Goal: Communication & Community: Answer question/provide support

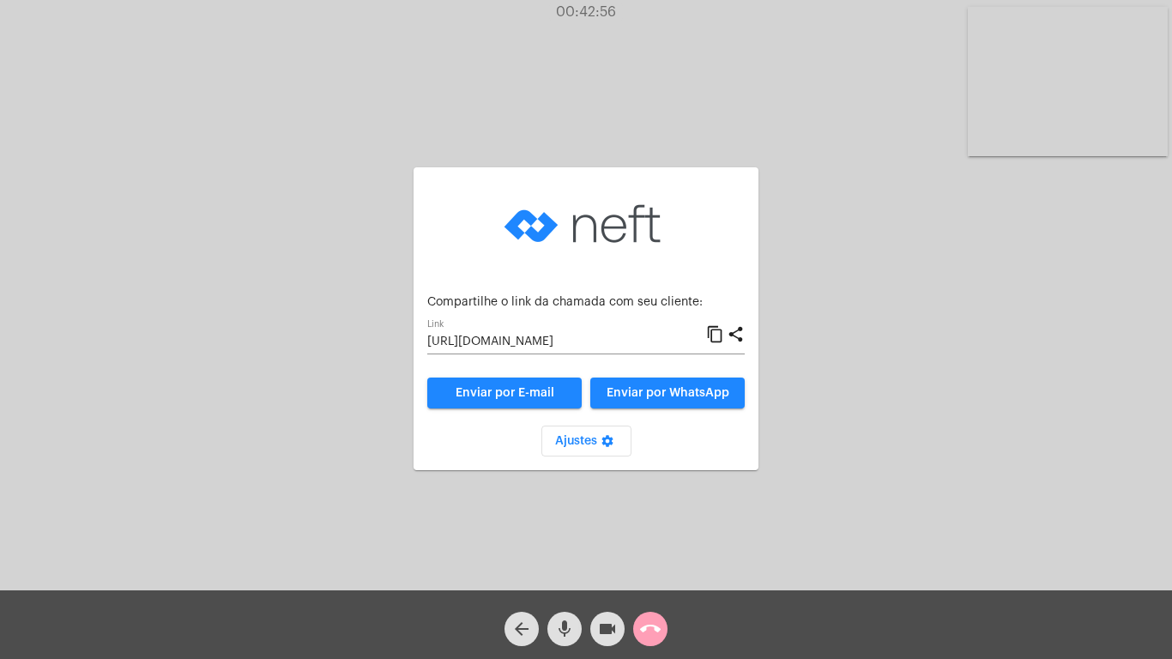
click at [642, 629] on mat-icon "call_end" at bounding box center [650, 628] width 21 height 21
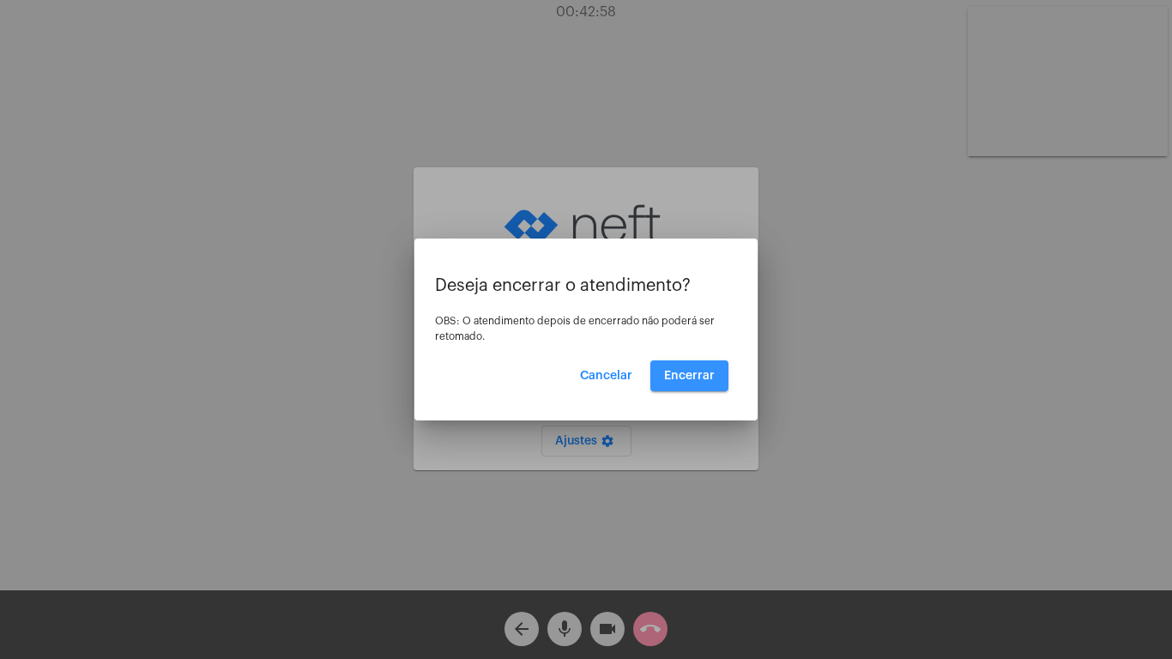
click at [699, 375] on span "Encerrar" at bounding box center [689, 376] width 51 height 12
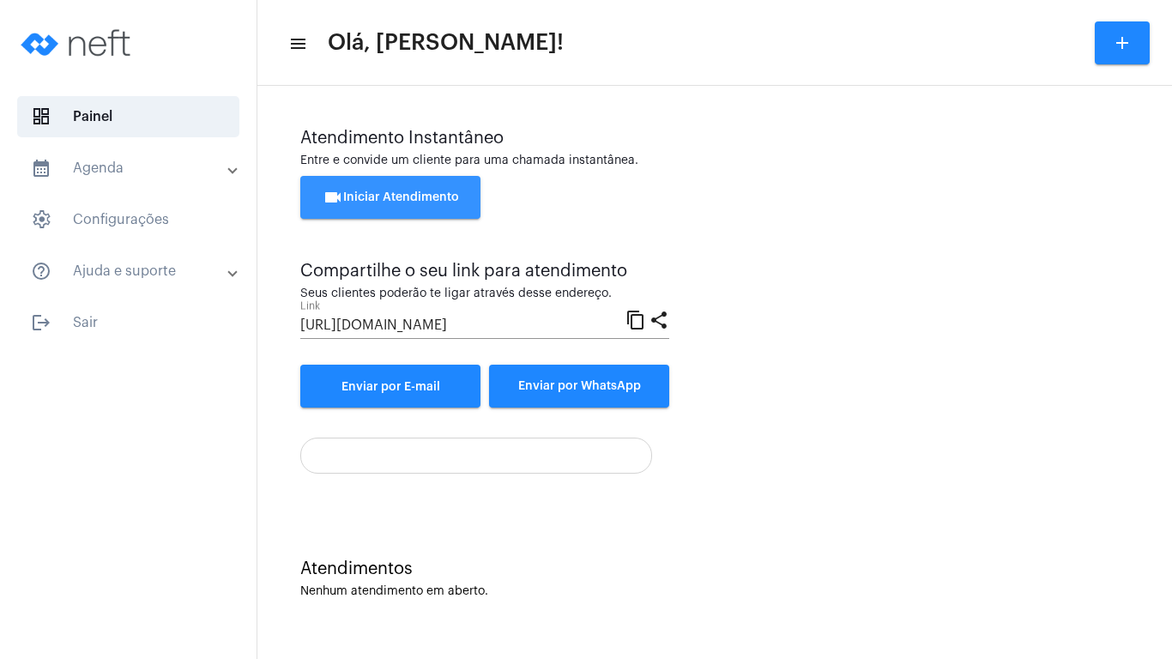
click at [356, 199] on span "videocam Iniciar Atendimento" at bounding box center [390, 197] width 136 height 12
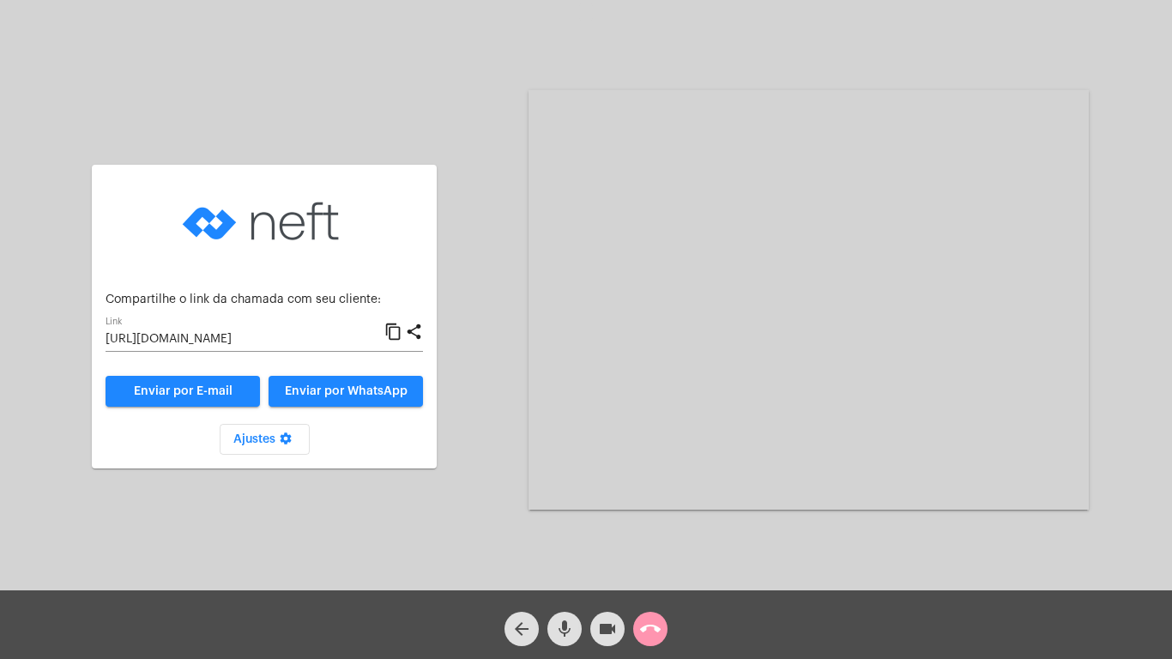
click at [391, 328] on mat-icon "content_copy" at bounding box center [393, 332] width 18 height 21
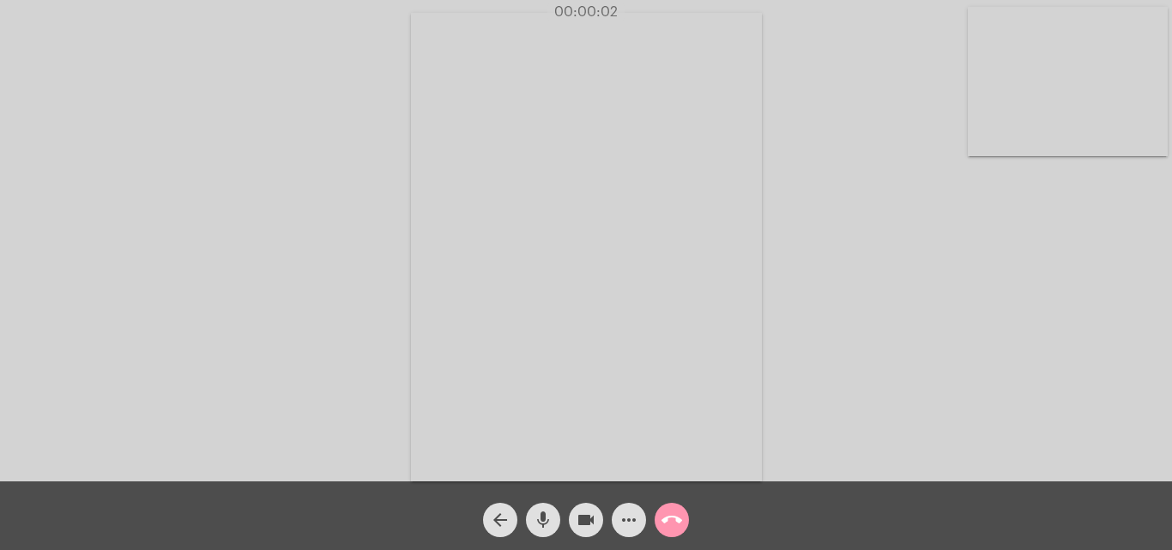
click at [346, 403] on div "Acessando Câmera e Microfone..." at bounding box center [586, 244] width 1168 height 481
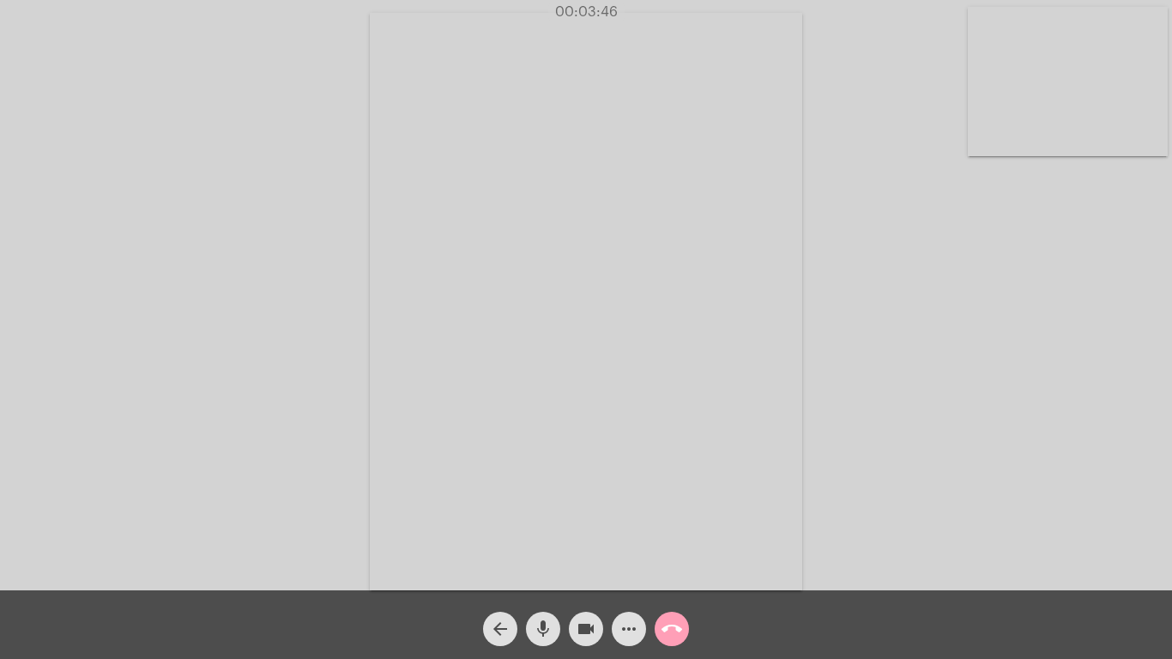
click at [668, 629] on mat-icon "call_end" at bounding box center [671, 628] width 21 height 21
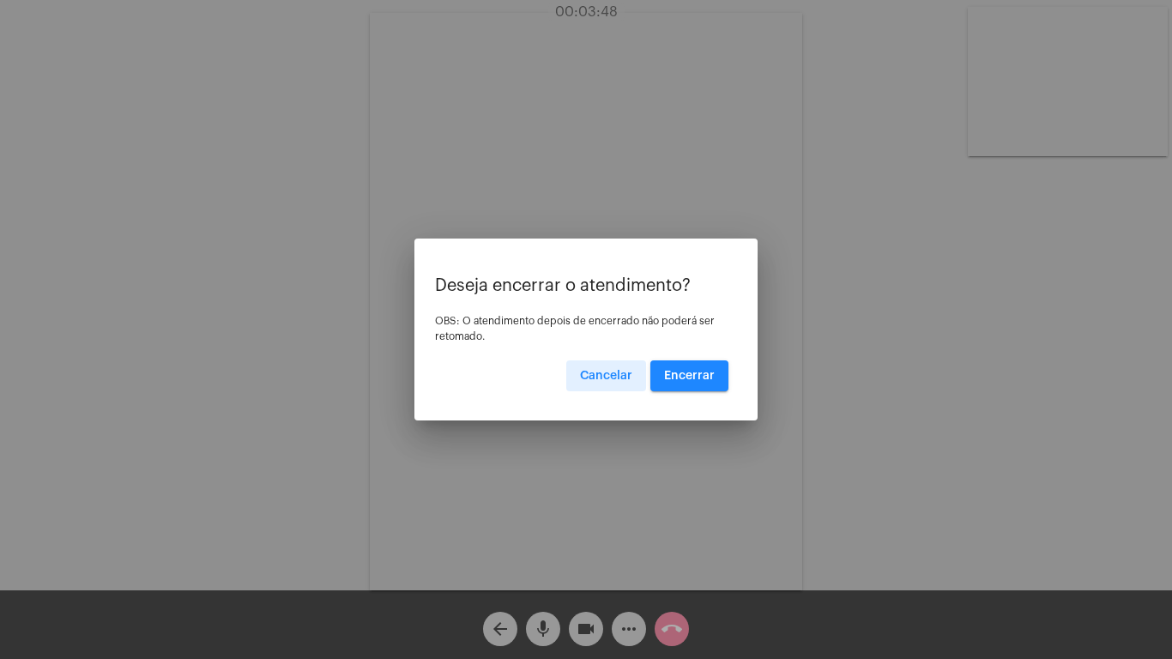
click at [685, 372] on span "Encerrar" at bounding box center [689, 376] width 51 height 12
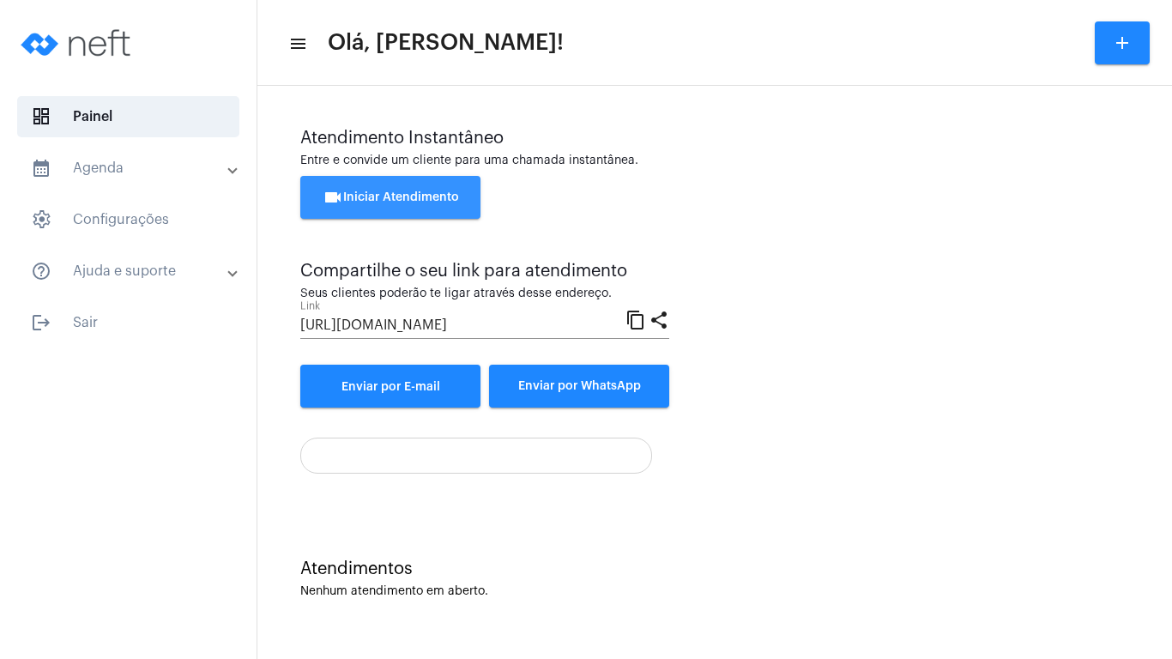
click at [394, 195] on span "videocam Iniciar Atendimento" at bounding box center [390, 197] width 136 height 12
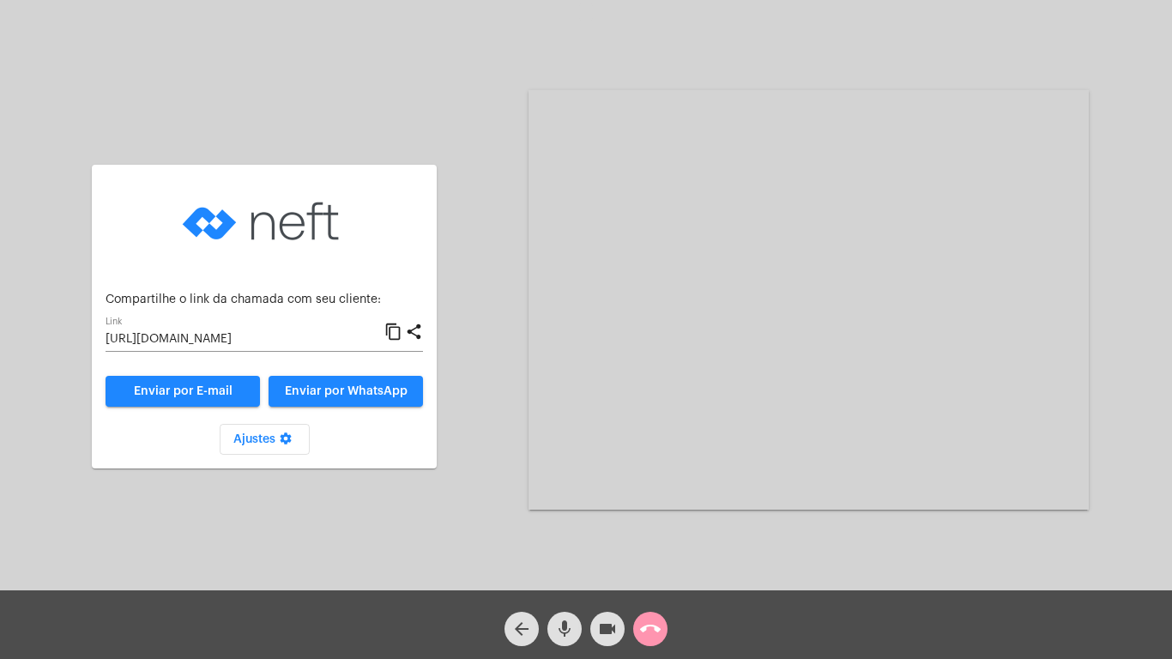
click at [396, 334] on mat-icon "content_copy" at bounding box center [393, 332] width 18 height 21
